Goal: Information Seeking & Learning: Obtain resource

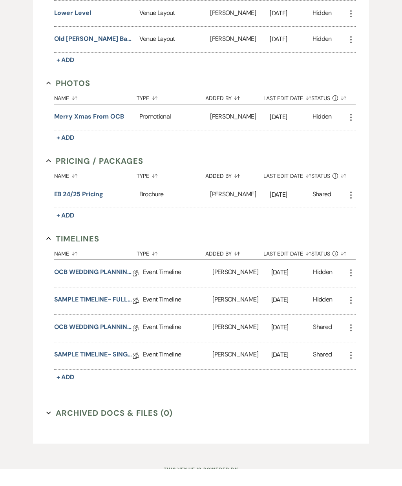
scroll to position [433, 0]
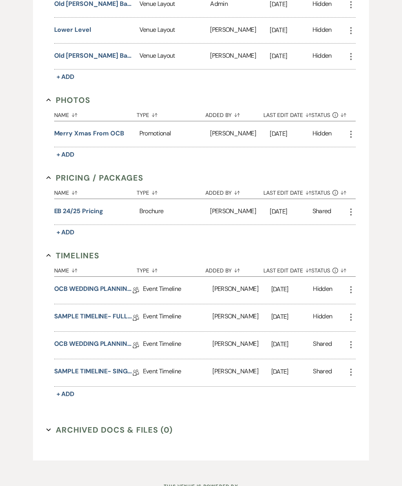
click at [103, 369] on link "SAMPLE TIMELINE- SINGLE DAY" at bounding box center [93, 373] width 79 height 12
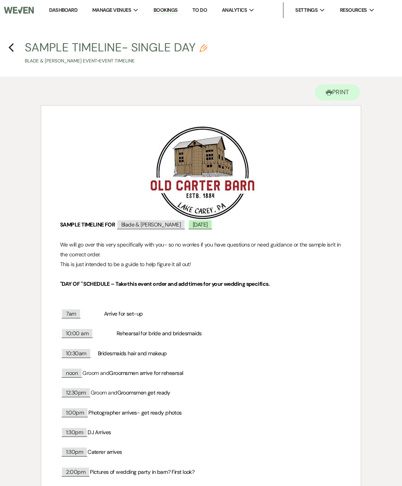
click at [11, 47] on use "button" at bounding box center [11, 47] width 5 height 9
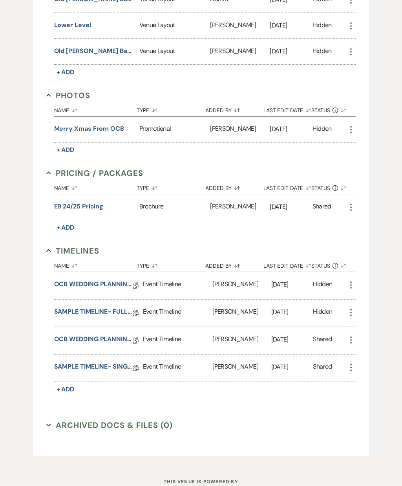
scroll to position [433, 0]
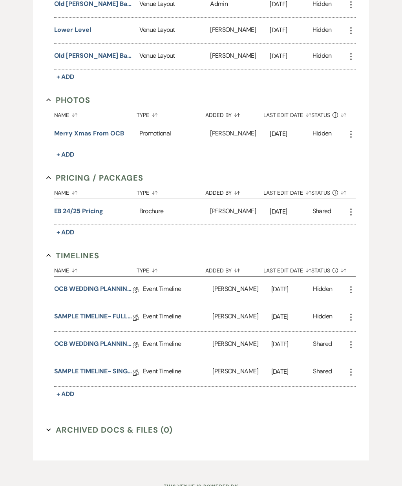
click at [118, 339] on link "OCB WEDDING PLANNING QUESTIONNAIRE" at bounding box center [93, 345] width 79 height 12
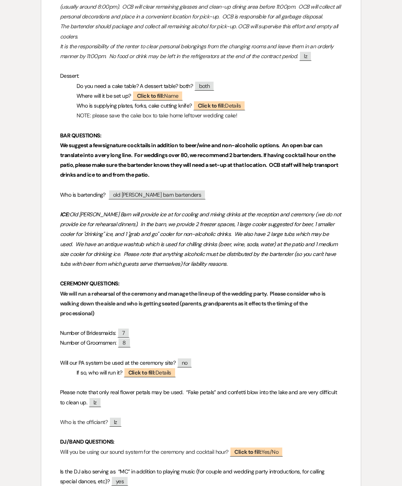
scroll to position [1090, 0]
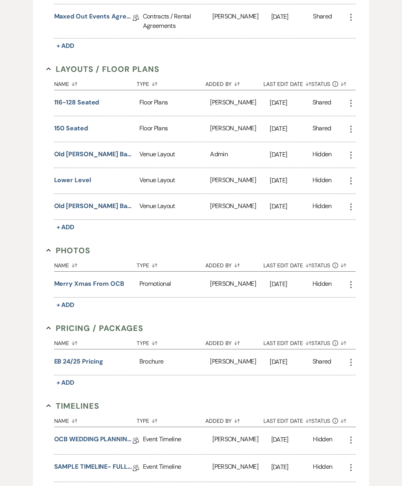
scroll to position [282, 0]
click at [60, 127] on button "150 seated" at bounding box center [71, 128] width 34 height 9
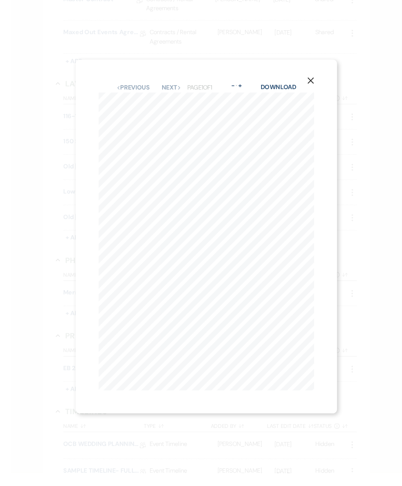
scroll to position [291, 0]
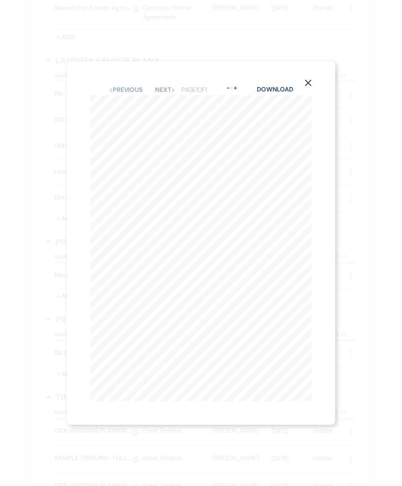
click at [304, 85] on button "X" at bounding box center [308, 82] width 54 height 42
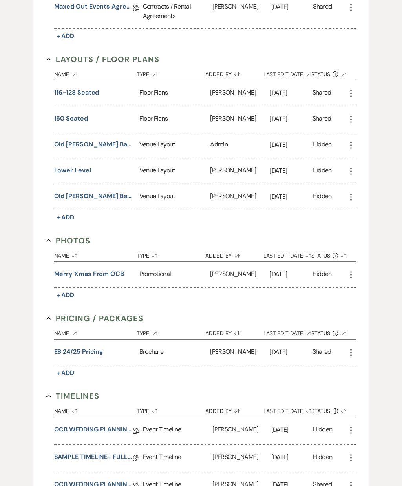
scroll to position [292, 0]
click at [79, 118] on button "150 seated" at bounding box center [71, 118] width 34 height 9
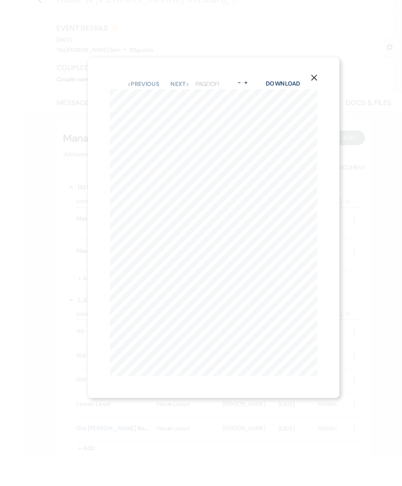
scroll to position [193, 0]
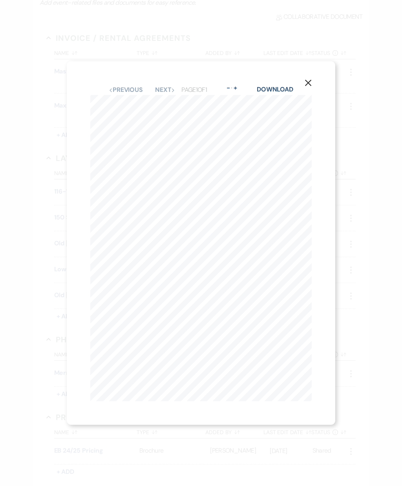
click at [310, 94] on button "X" at bounding box center [308, 82] width 54 height 42
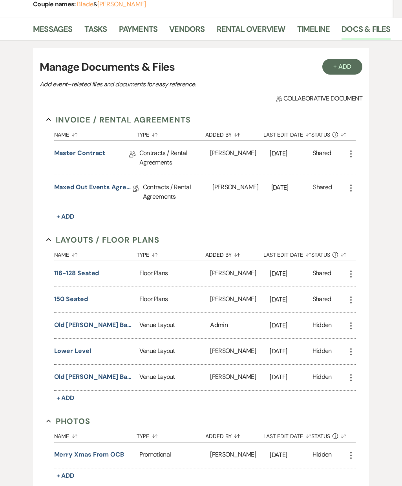
scroll to position [111, 0]
click at [83, 272] on button "116-128 seated" at bounding box center [76, 273] width 45 height 9
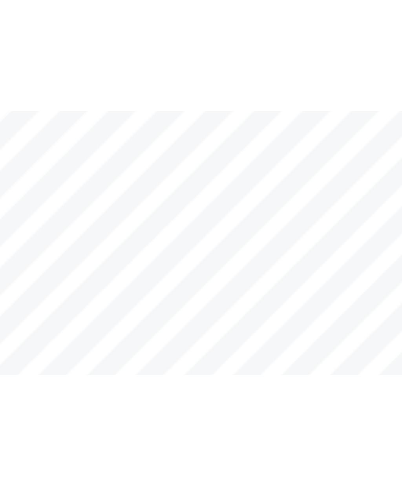
scroll to position [0, 27]
